Goal: Transaction & Acquisition: Purchase product/service

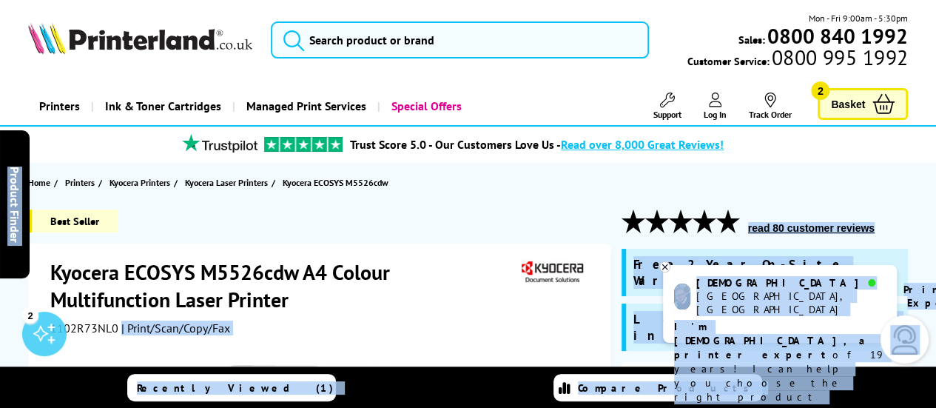
drag, startPoint x: 120, startPoint y: 318, endPoint x: 47, endPoint y: 320, distance: 72.5
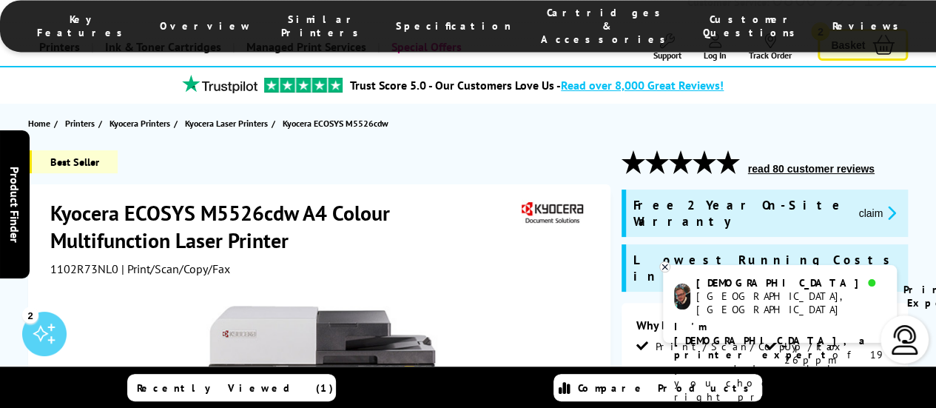
scroll to position [95, 0]
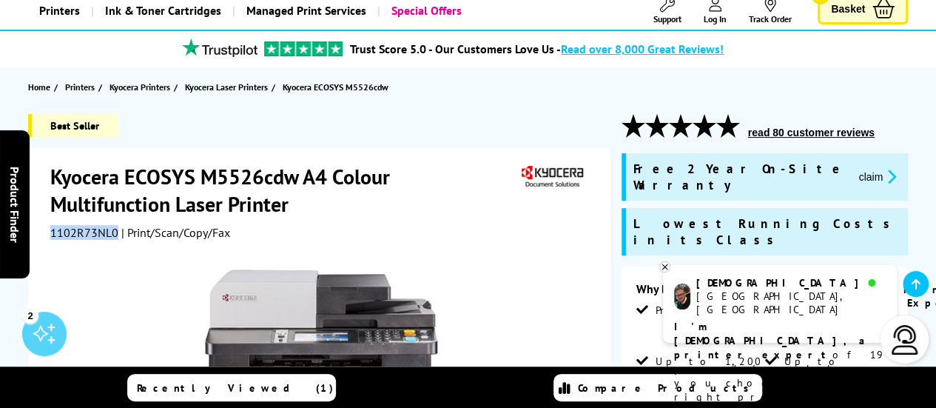
drag, startPoint x: 115, startPoint y: 232, endPoint x: 52, endPoint y: 229, distance: 63.7
click at [52, 229] on span "1102R73NL0" at bounding box center [84, 232] width 68 height 15
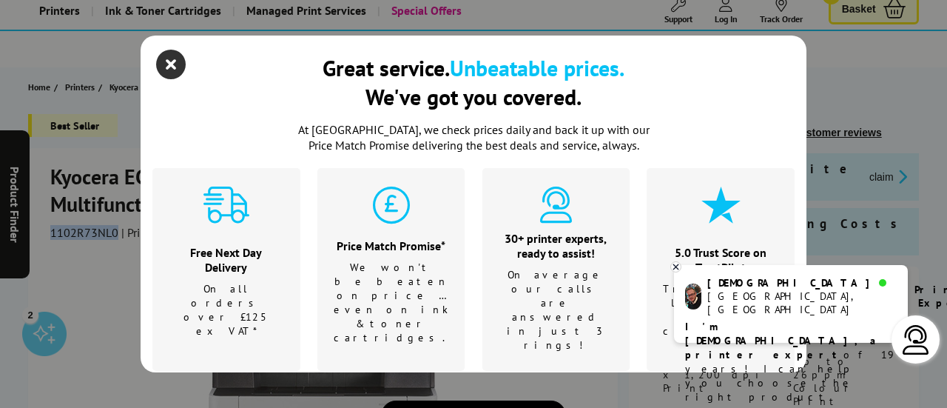
click at [166, 58] on icon "close modal" at bounding box center [171, 65] width 30 height 30
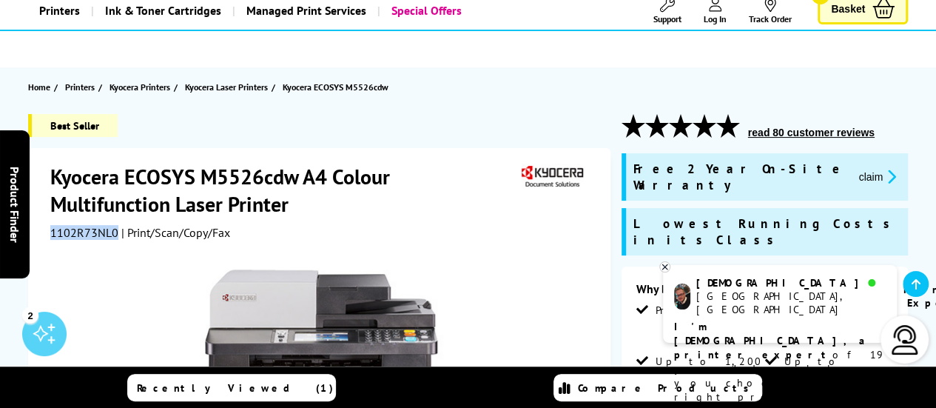
copy span "1102R73NL0"
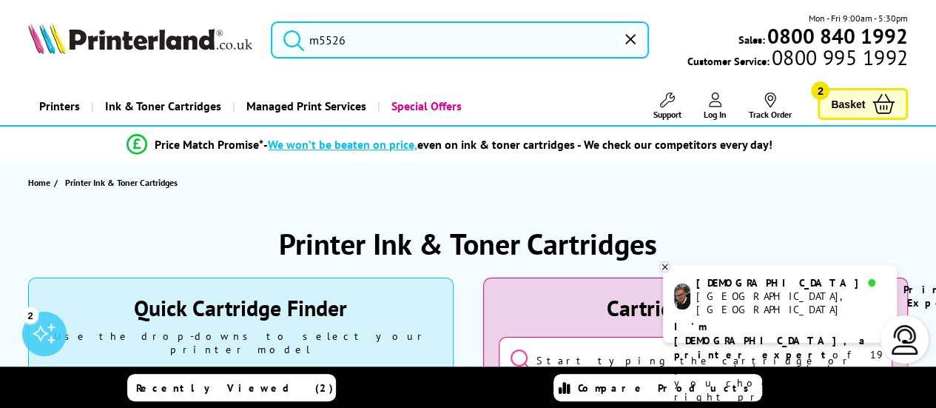
click at [413, 41] on input "m5526" at bounding box center [460, 39] width 378 height 37
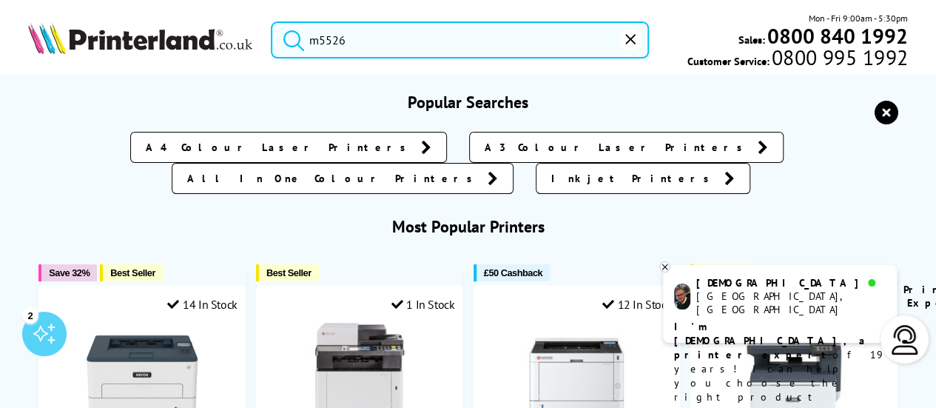
click at [272, 21] on button "submit" at bounding box center [290, 37] width 37 height 33
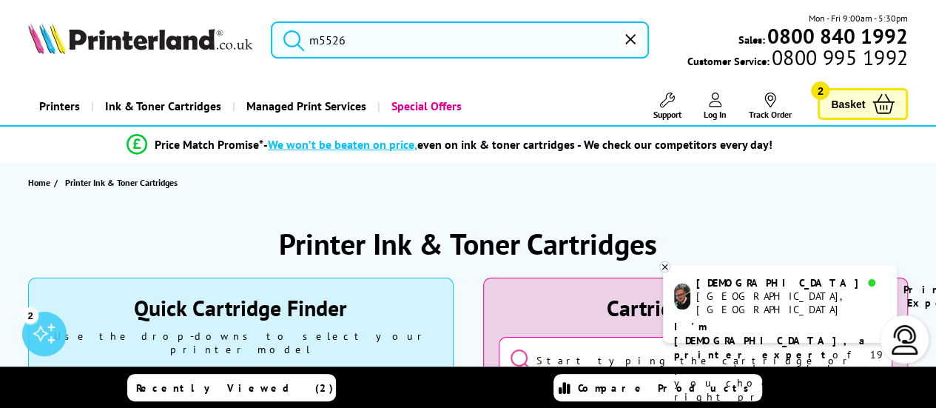
click at [413, 41] on input "m5526" at bounding box center [460, 39] width 378 height 37
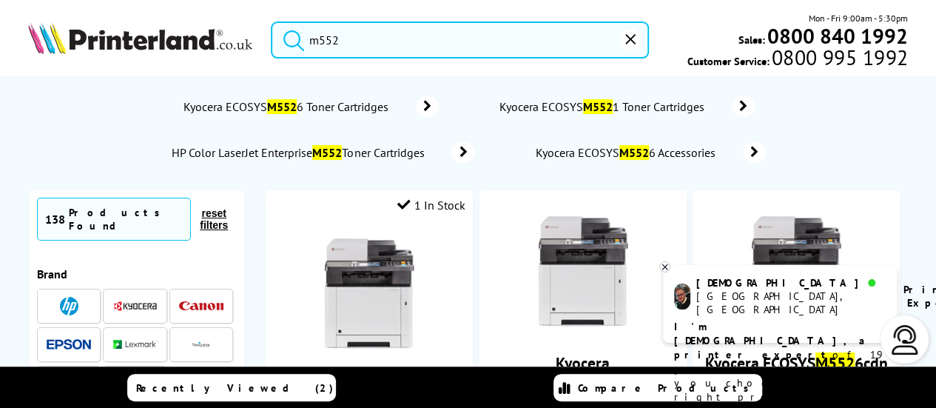
type input "m5526"
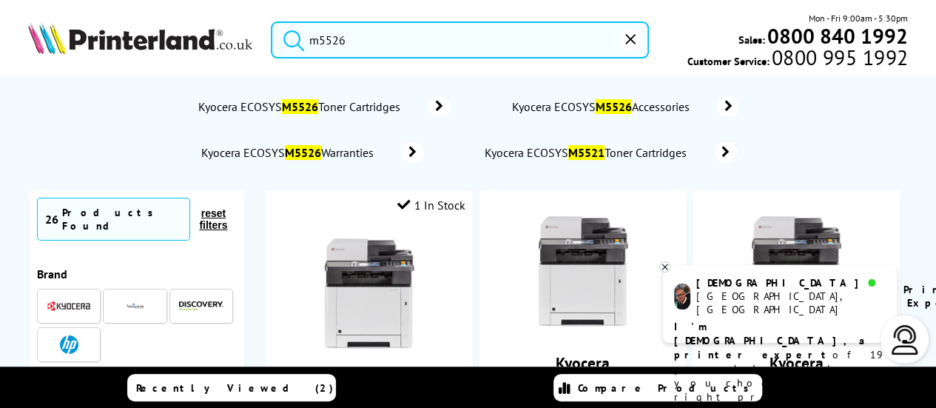
click at [272, 21] on button "submit" at bounding box center [290, 37] width 37 height 33
click at [667, 269] on icon at bounding box center [665, 266] width 10 height 11
